Goal: Transaction & Acquisition: Register for event/course

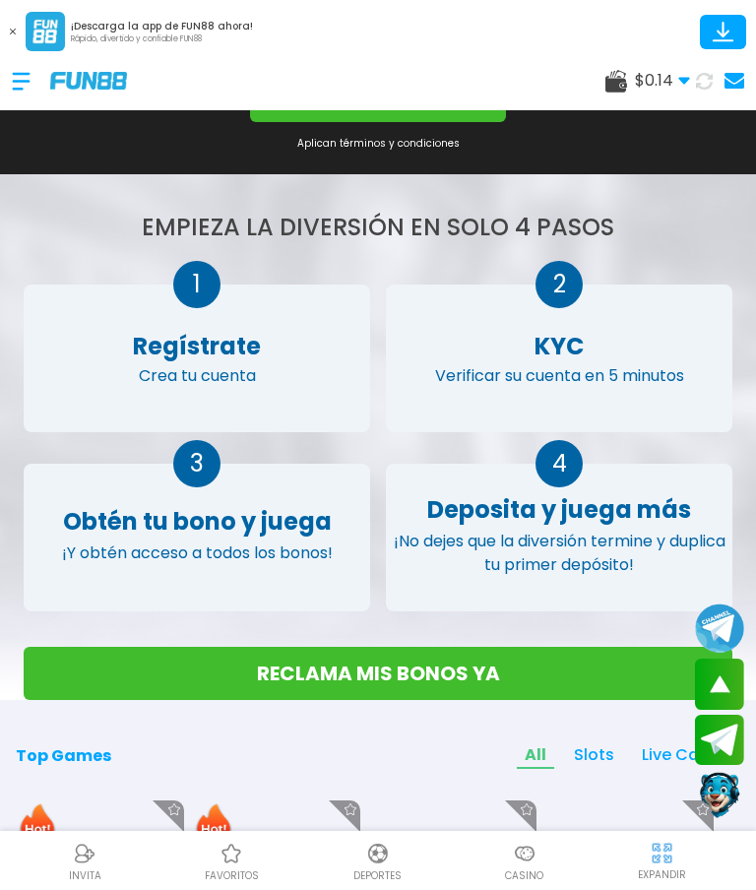
click at [742, 78] on icon at bounding box center [735, 81] width 20 height 16
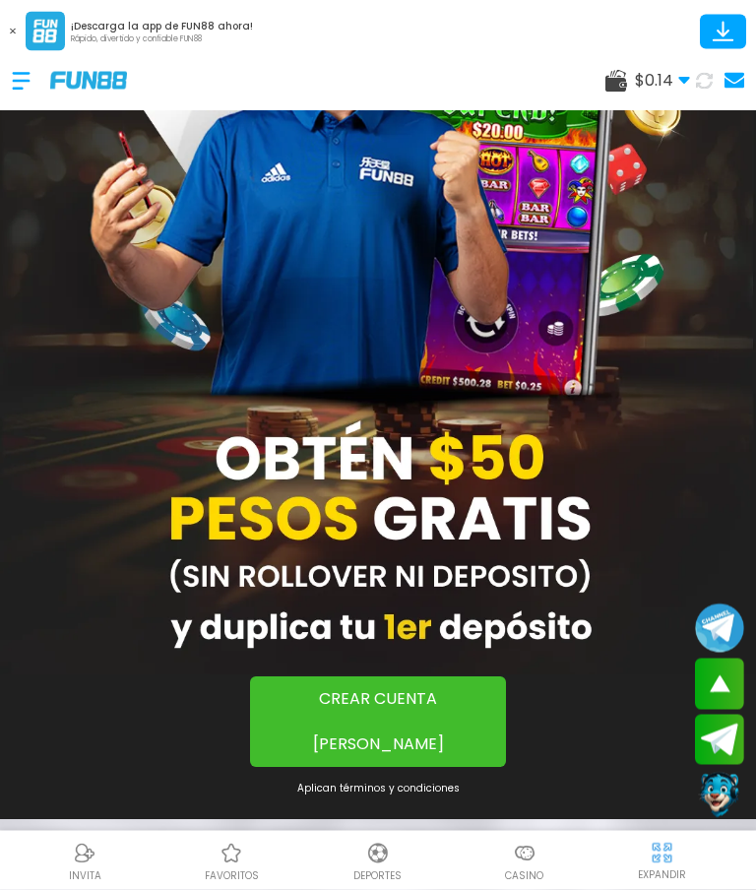
scroll to position [171, 0]
click at [729, 85] on use at bounding box center [735, 81] width 20 height 16
click at [734, 82] on use at bounding box center [735, 81] width 20 height 16
click at [733, 82] on use at bounding box center [735, 81] width 20 height 16
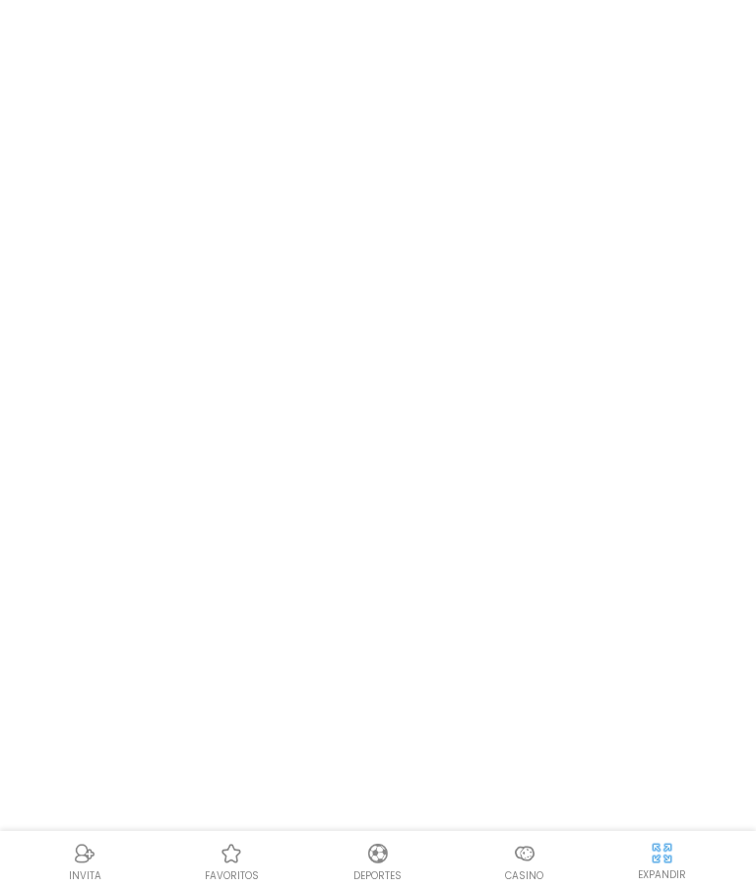
scroll to position [0, 0]
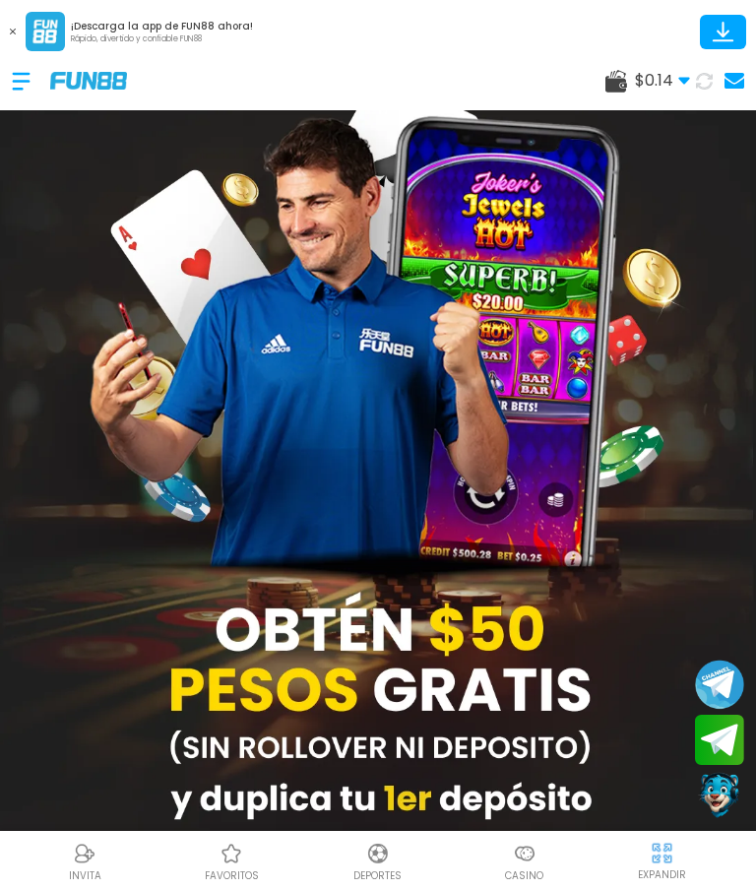
click at [670, 71] on span "$ 0.14" at bounding box center [662, 81] width 55 height 24
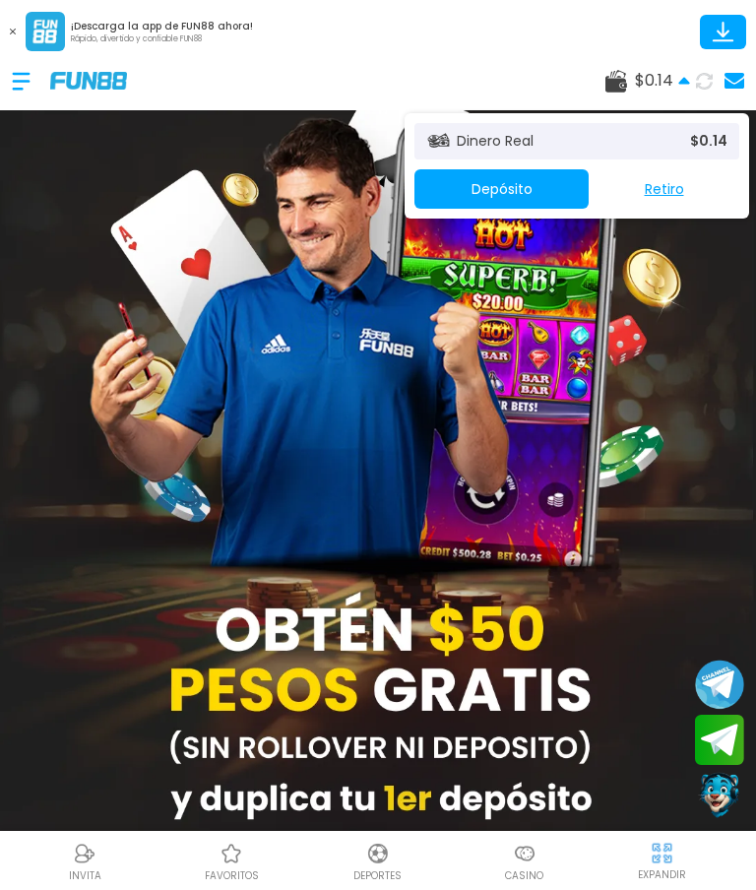
click at [261, 295] on img at bounding box center [378, 452] width 756 height 787
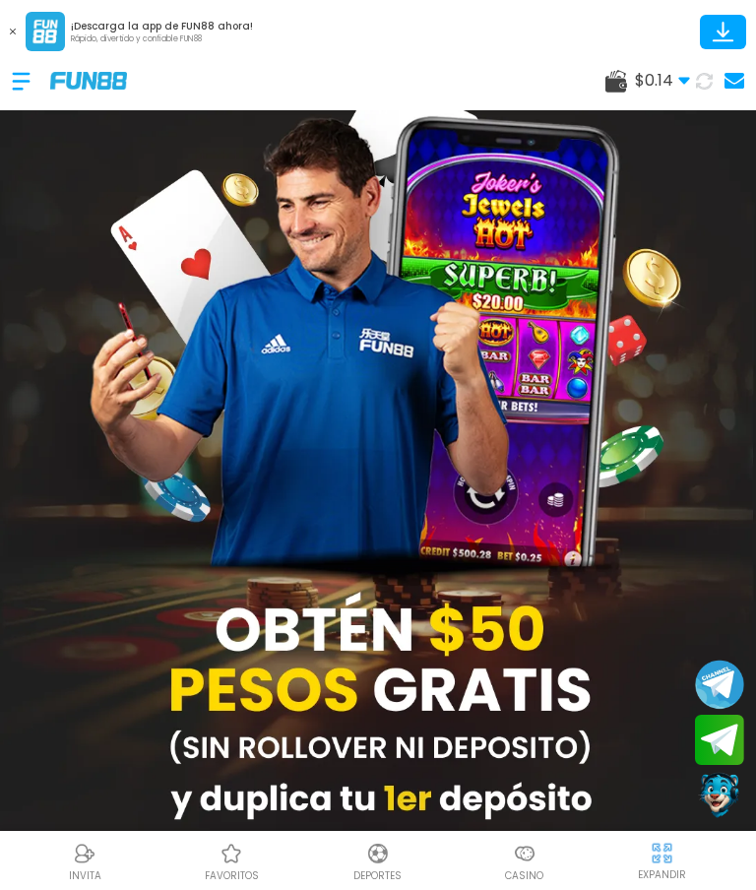
click at [28, 90] on div at bounding box center [31, 81] width 38 height 58
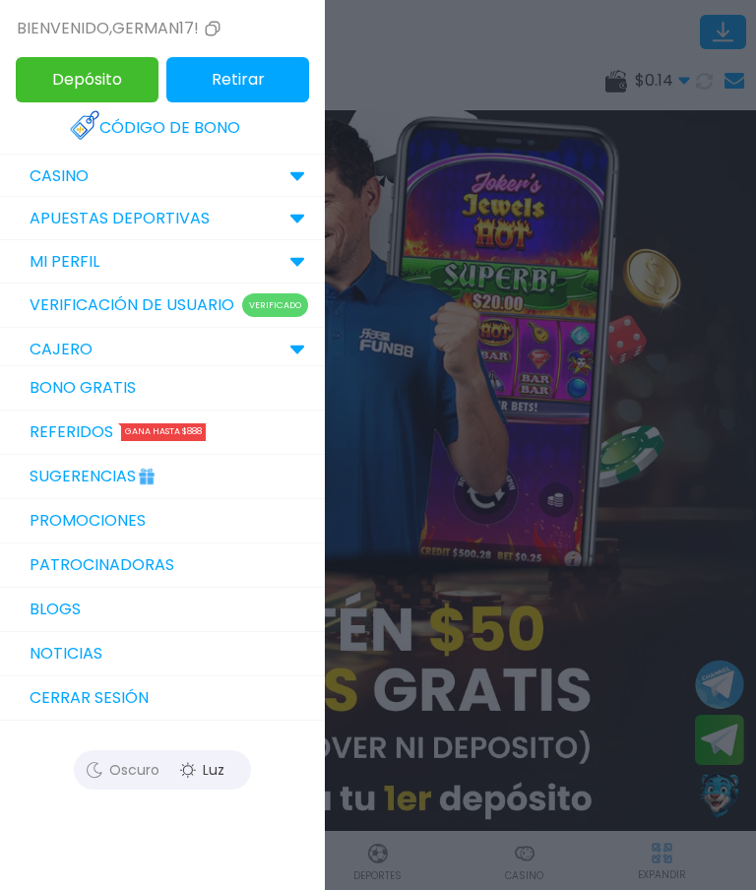
click at [256, 514] on link "Promociones" at bounding box center [162, 521] width 325 height 44
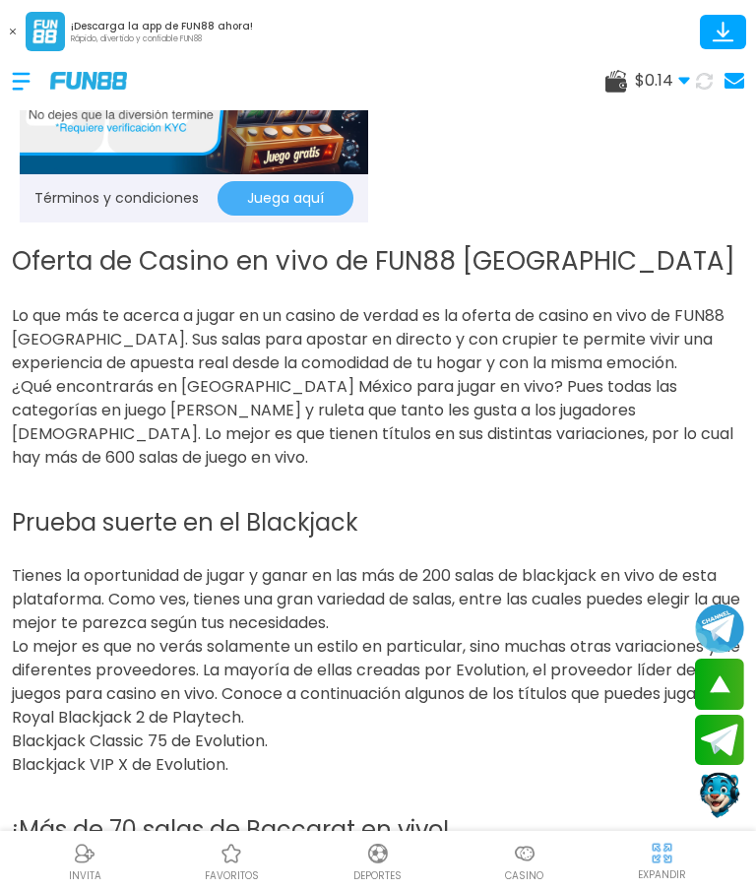
scroll to position [1611, 0]
